Goal: Transaction & Acquisition: Purchase product/service

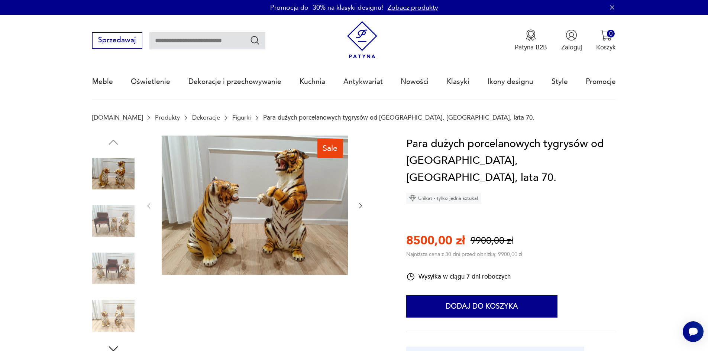
click at [211, 202] on img at bounding box center [255, 206] width 186 height 140
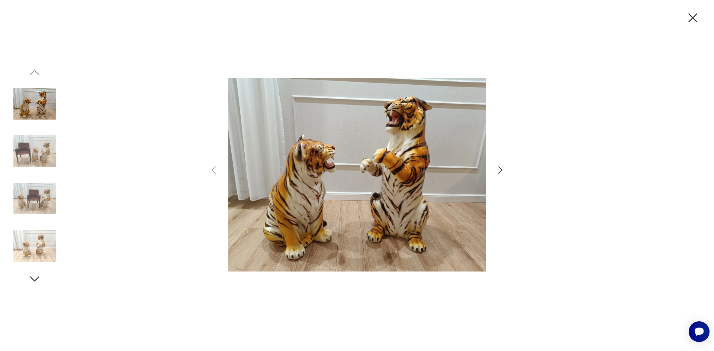
click at [501, 168] on icon "button" at bounding box center [500, 170] width 11 height 11
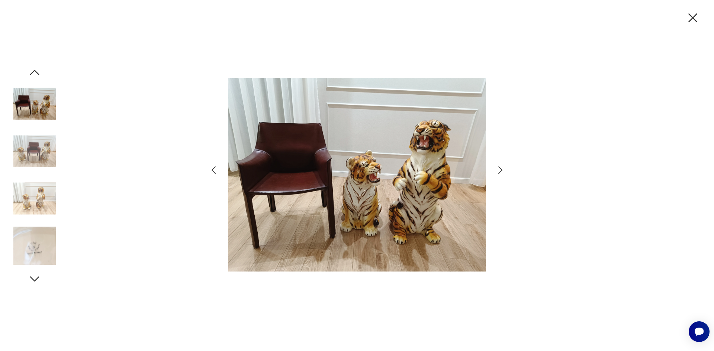
click at [501, 168] on icon "button" at bounding box center [500, 170] width 11 height 11
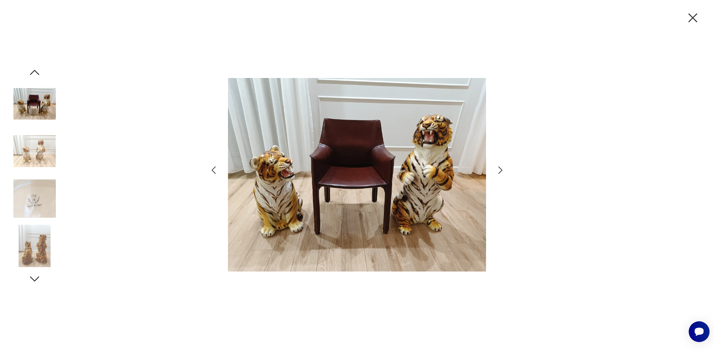
click at [501, 168] on icon "button" at bounding box center [500, 170] width 11 height 11
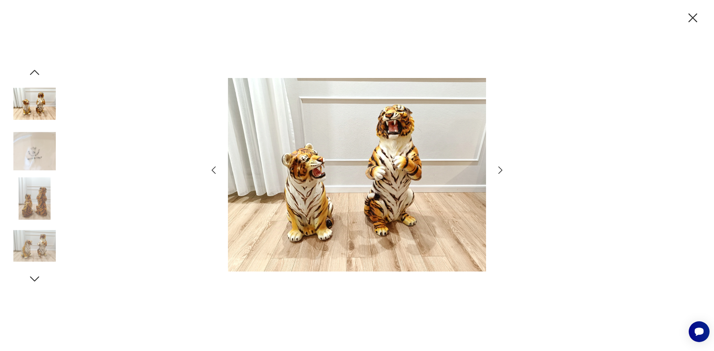
click at [38, 203] on img at bounding box center [34, 199] width 42 height 42
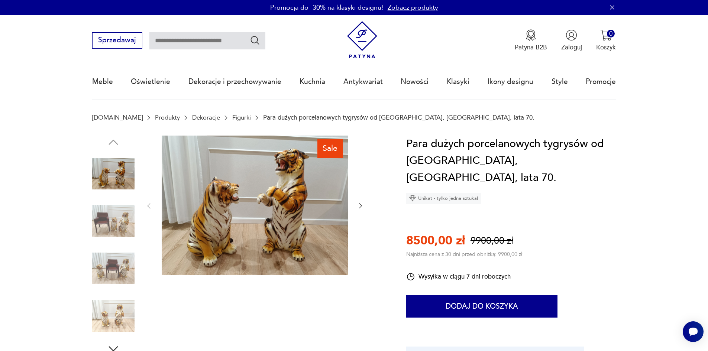
click at [181, 21] on div "Sprzedawaj Patyna B2B Zaloguj 0 Koszyk Twój koszyk ( 0 ) Brak produktów w koszy…" at bounding box center [354, 36] width 524 height 43
